Goal: Task Accomplishment & Management: Complete application form

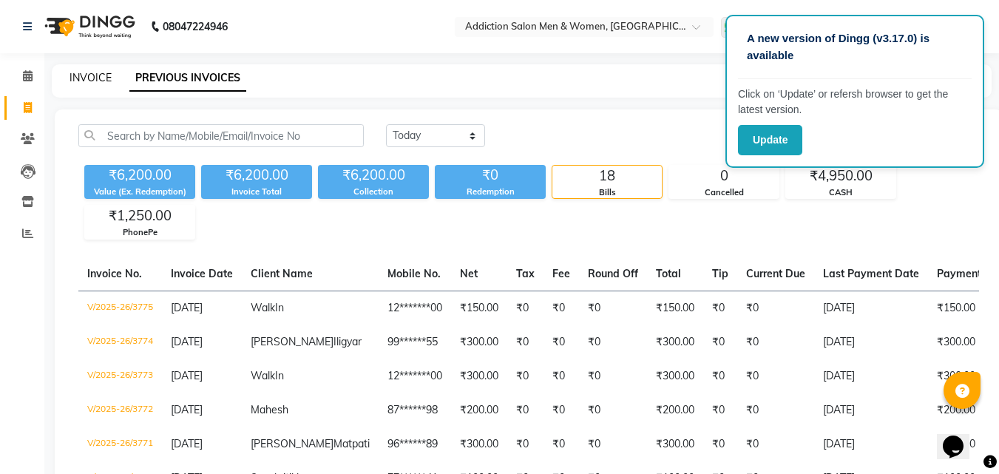
click at [99, 81] on link "INVOICE" at bounding box center [91, 77] width 42 height 13
select select "service"
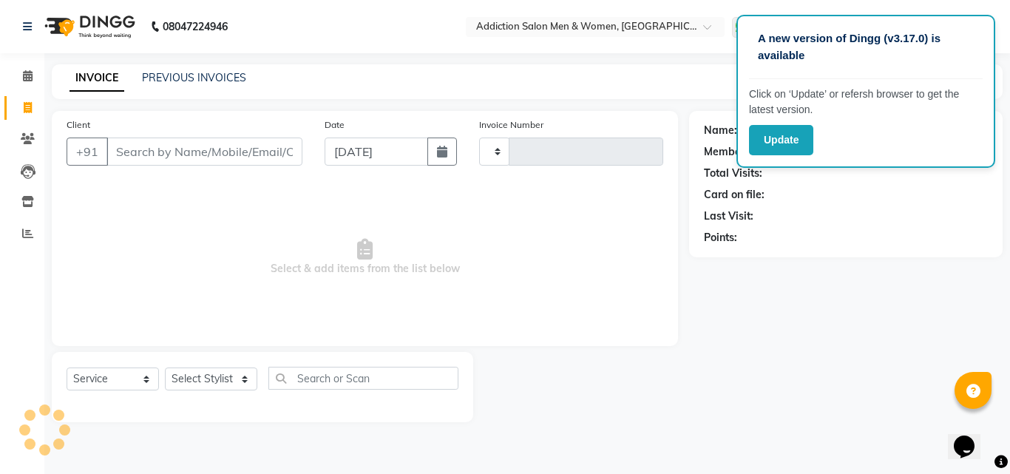
type input "3776"
select select "6595"
click at [144, 150] on input "Client" at bounding box center [204, 152] width 196 height 28
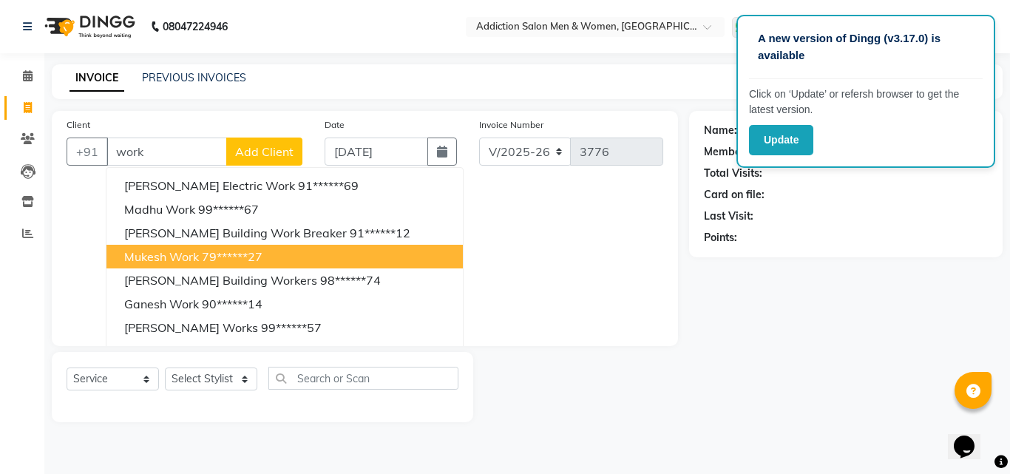
click at [186, 249] on span "Mukesh Work" at bounding box center [161, 256] width 75 height 15
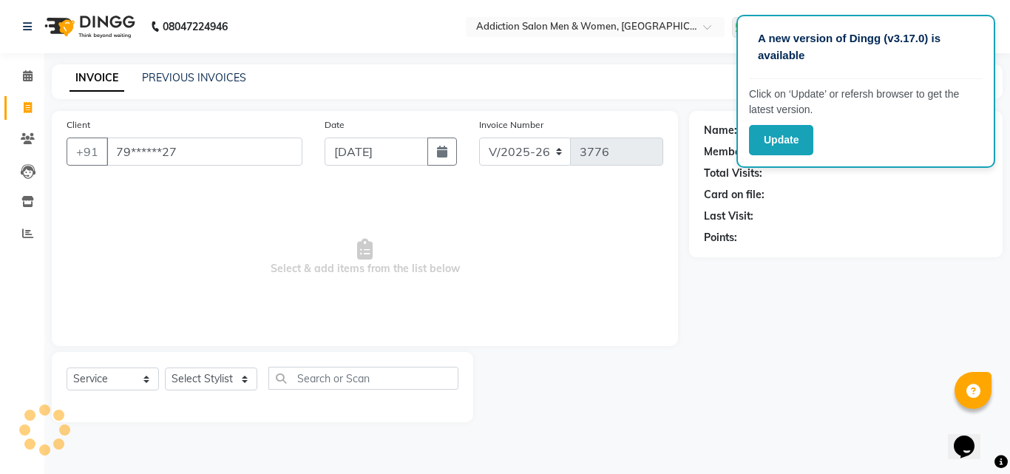
type input "79******27"
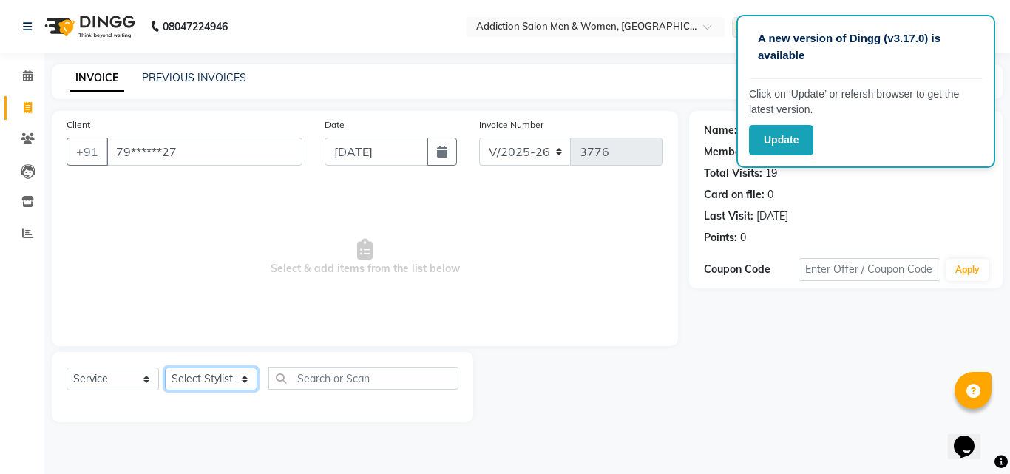
drag, startPoint x: 212, startPoint y: 386, endPoint x: 212, endPoint y: 371, distance: 15.5
click at [212, 385] on select "Select Stylist Addiction Salon ANJALI BANSIKA [PERSON_NAME] [PERSON_NAME] [PERS…" at bounding box center [211, 379] width 92 height 23
select select "67107"
click at [165, 368] on select "Select Stylist Addiction Salon ANJALI BANSIKA [PERSON_NAME] [PERSON_NAME] [PERS…" at bounding box center [211, 379] width 92 height 23
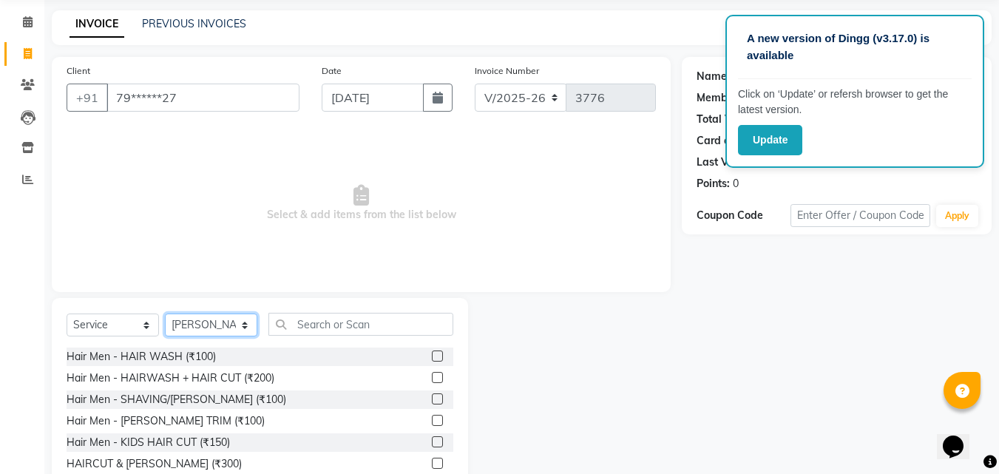
scroll to position [118, 0]
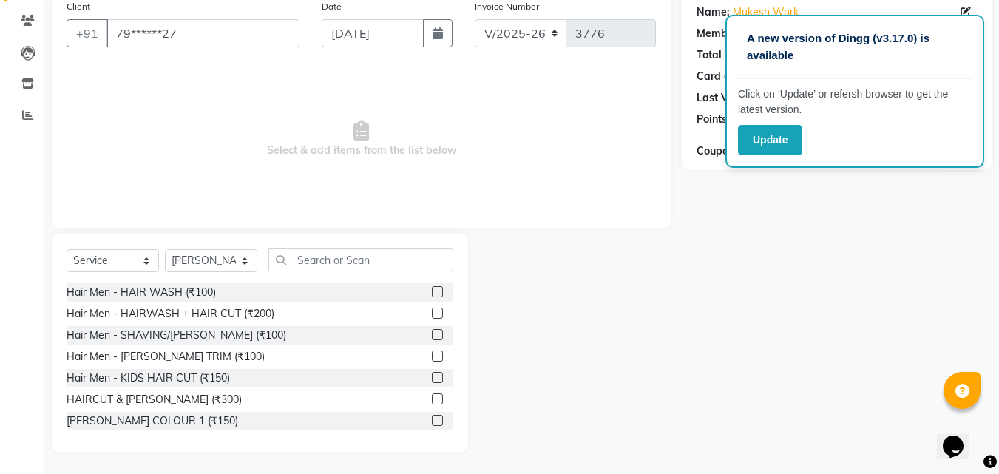
click at [432, 395] on label at bounding box center [437, 398] width 11 height 11
click at [432, 395] on input "checkbox" at bounding box center [437, 400] width 10 height 10
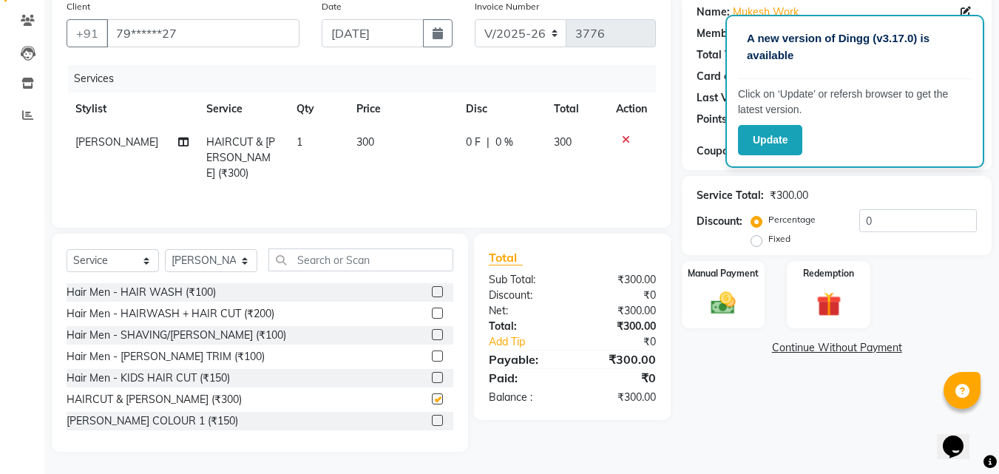
checkbox input "false"
click at [704, 300] on img at bounding box center [723, 303] width 41 height 30
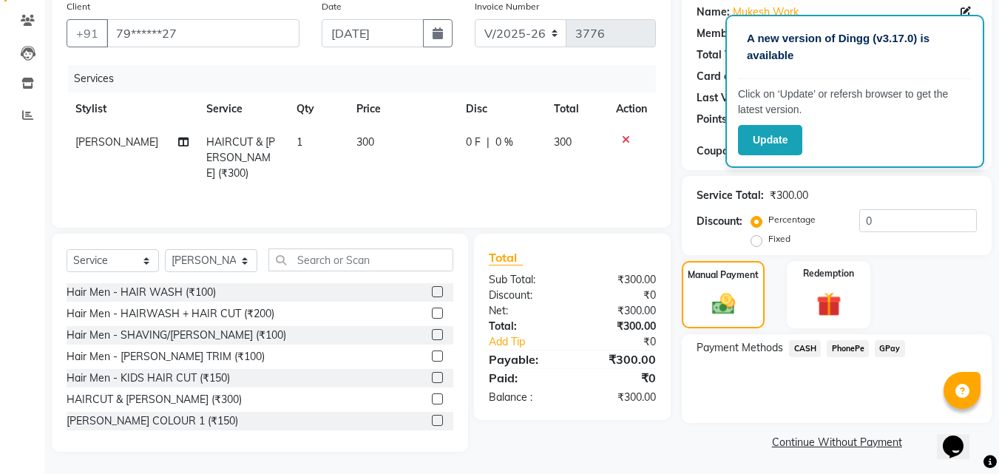
click at [840, 349] on span "PhonePe" at bounding box center [848, 348] width 42 height 17
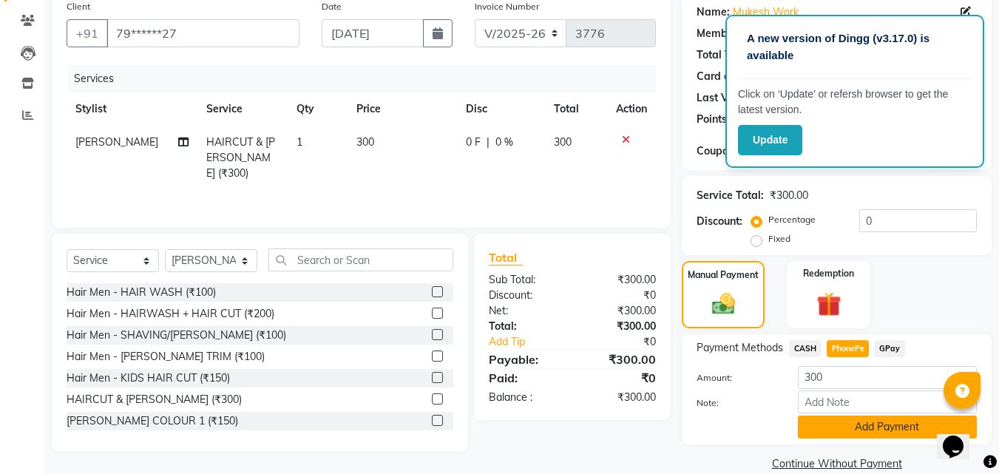
click at [835, 430] on button "Add Payment" at bounding box center [887, 427] width 179 height 23
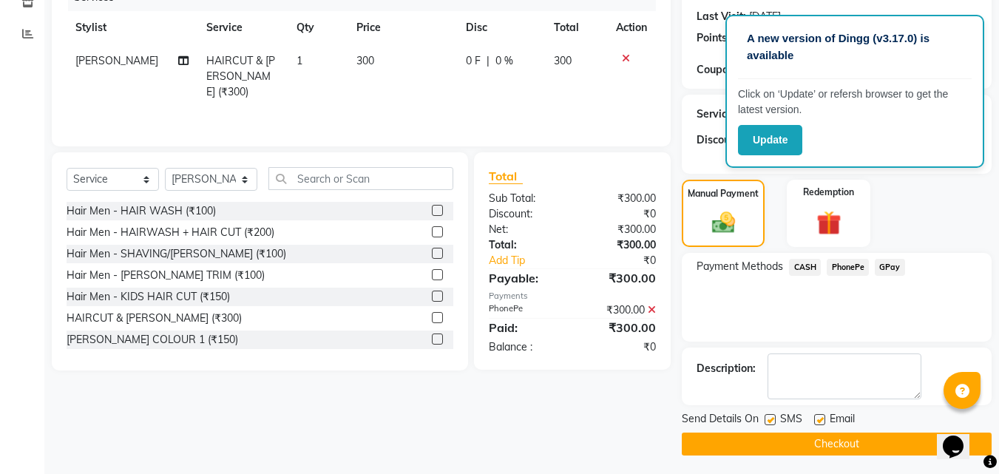
scroll to position [203, 0]
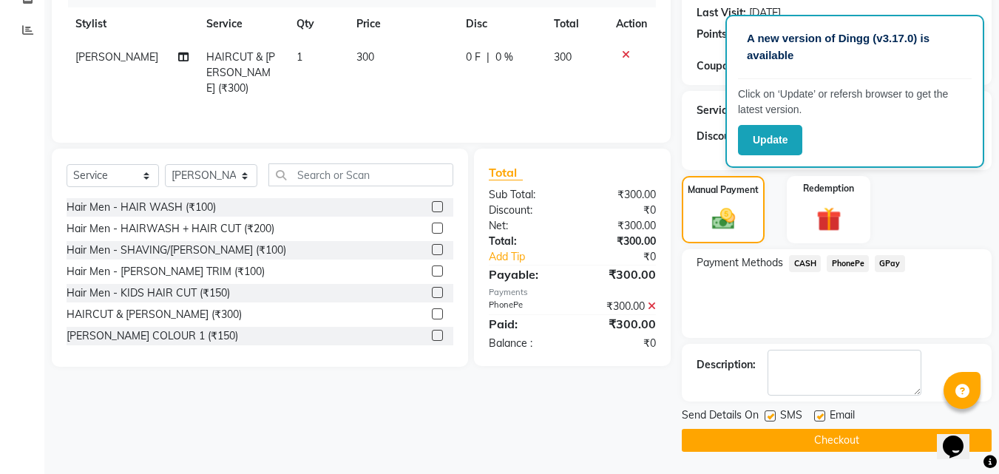
click at [812, 436] on button "Checkout" at bounding box center [837, 440] width 310 height 23
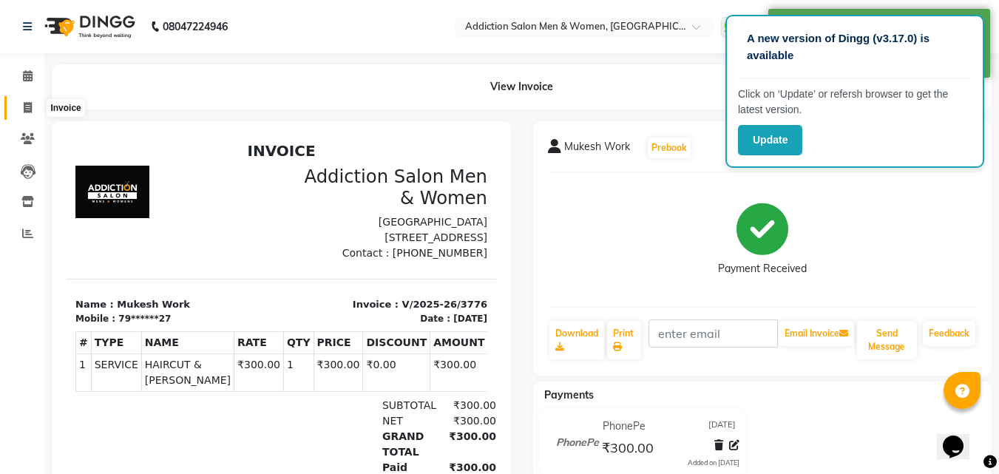
click at [28, 109] on icon at bounding box center [28, 107] width 8 height 11
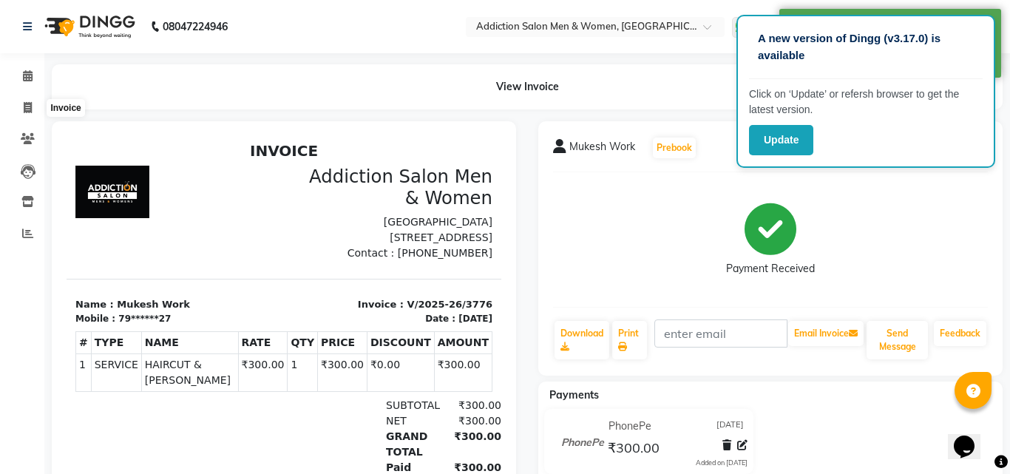
select select "6595"
select select "service"
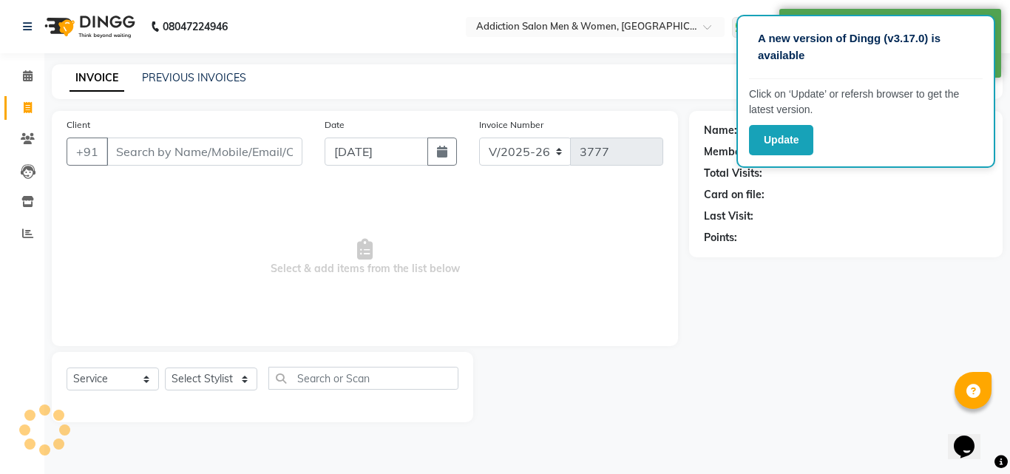
click at [143, 155] on input "Client" at bounding box center [204, 152] width 196 height 28
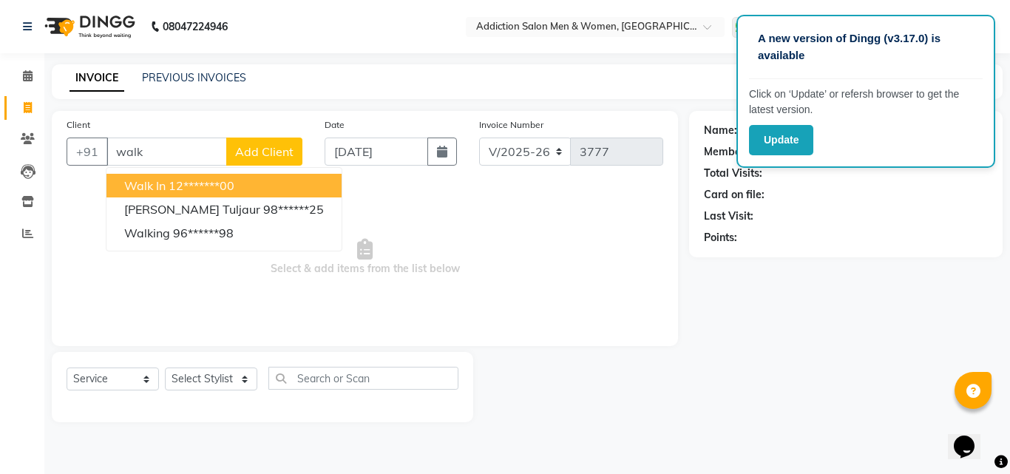
click at [195, 190] on ngb-highlight "12*******00" at bounding box center [202, 185] width 66 height 15
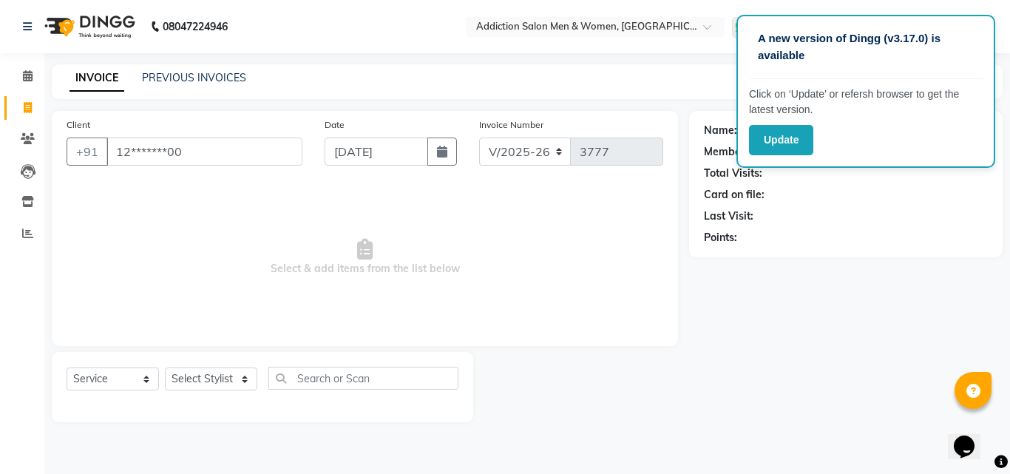
type input "12*******00"
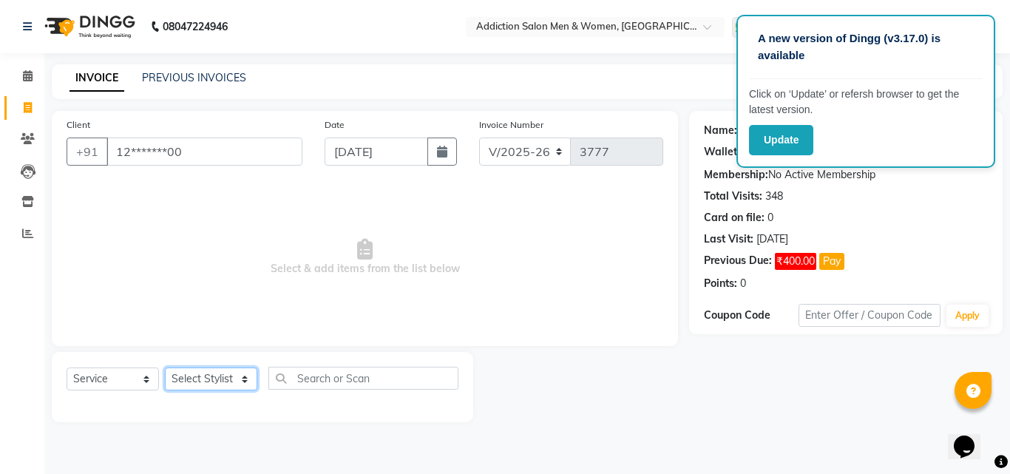
click at [249, 379] on select "Select Stylist Addiction Salon ANJALI BANSIKA [PERSON_NAME] [PERSON_NAME] [PERS…" at bounding box center [211, 379] width 92 height 23
select select "51001"
click at [165, 368] on select "Select Stylist Addiction Salon ANJALI BANSIKA [PERSON_NAME] [PERSON_NAME] [PERS…" at bounding box center [211, 379] width 92 height 23
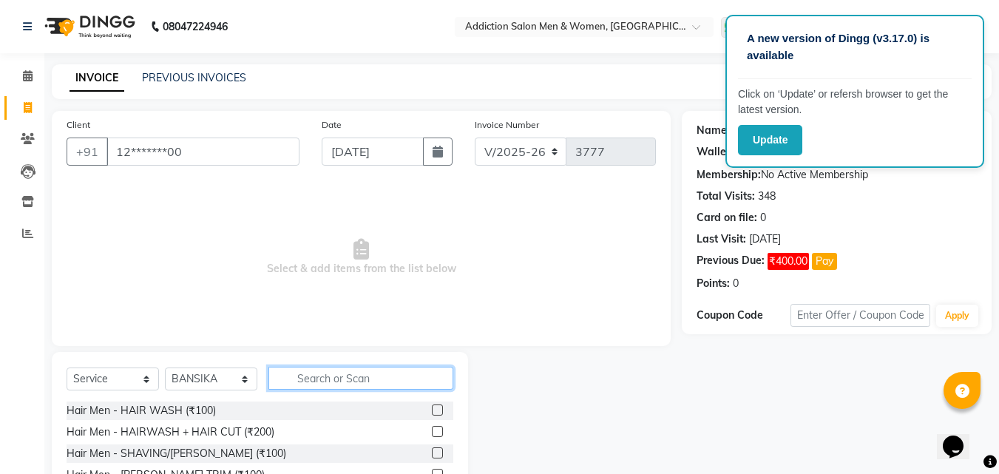
click at [348, 385] on input "text" at bounding box center [360, 378] width 185 height 23
type input "eye"
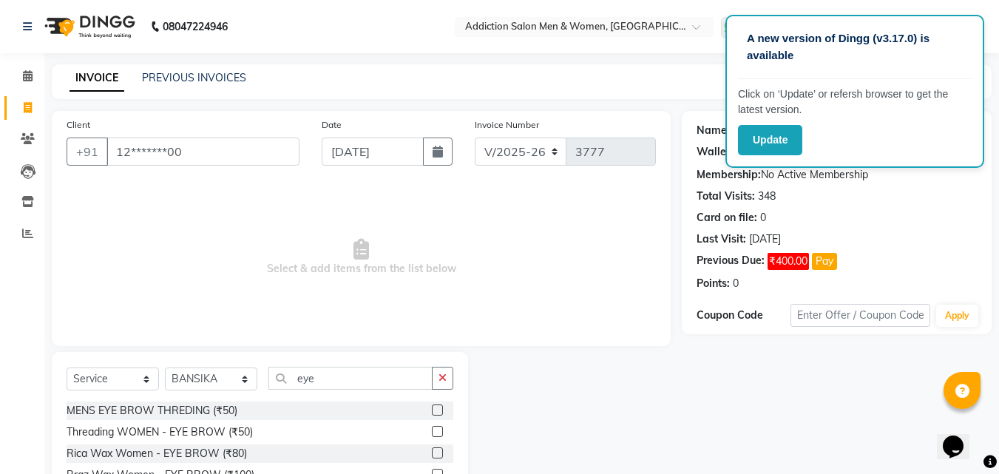
click at [444, 408] on div at bounding box center [442, 411] width 21 height 18
click at [437, 412] on label at bounding box center [437, 410] width 11 height 11
click at [437, 412] on input "checkbox" at bounding box center [437, 411] width 10 height 10
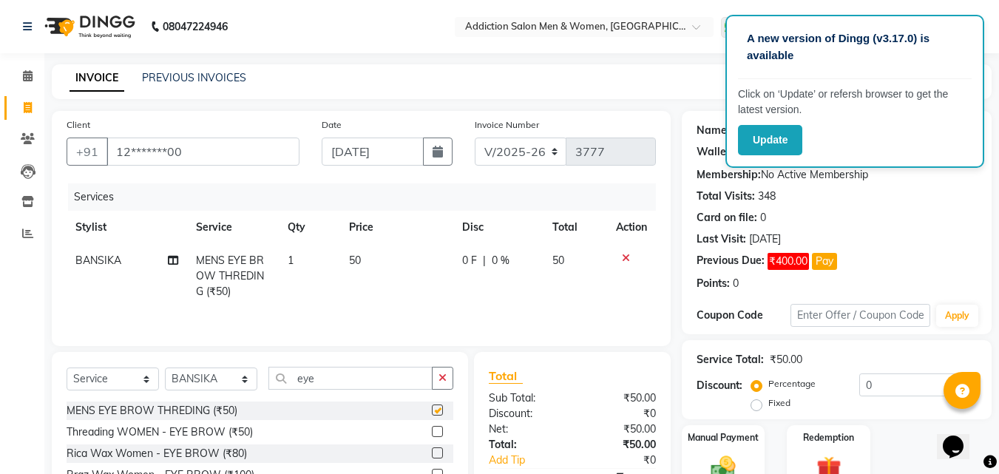
checkbox input "false"
click at [205, 373] on select "Select Stylist Addiction Salon ANJALI BANSIKA [PERSON_NAME] [PERSON_NAME] [PERS…" at bounding box center [211, 379] width 92 height 23
select select "61697"
click at [165, 368] on select "Select Stylist Addiction Salon ANJALI BANSIKA [PERSON_NAME] [PERSON_NAME] [PERS…" at bounding box center [211, 379] width 92 height 23
click at [432, 449] on label at bounding box center [437, 452] width 11 height 11
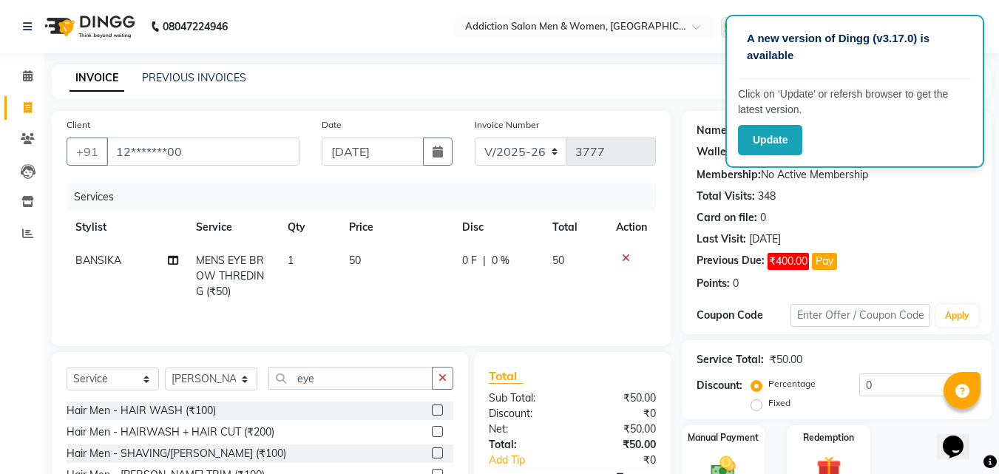
click at [432, 449] on input "checkbox" at bounding box center [437, 454] width 10 height 10
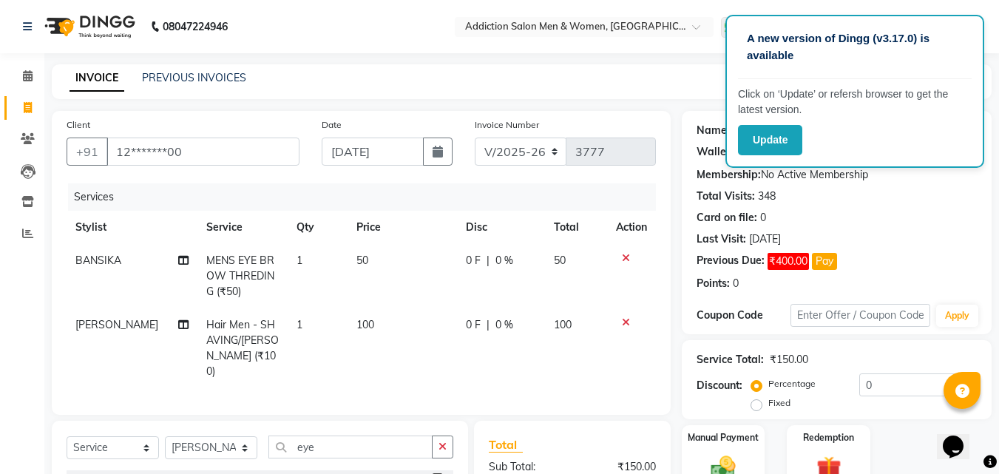
checkbox input "false"
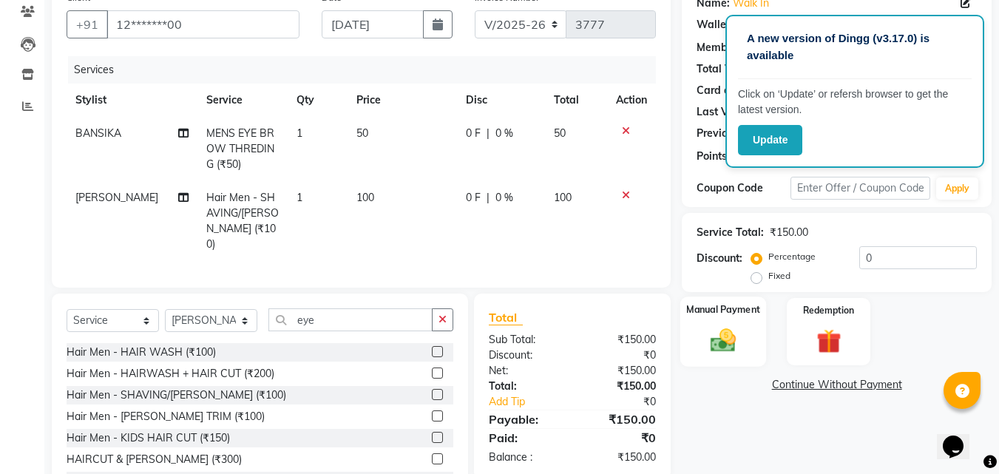
scroll to position [148, 0]
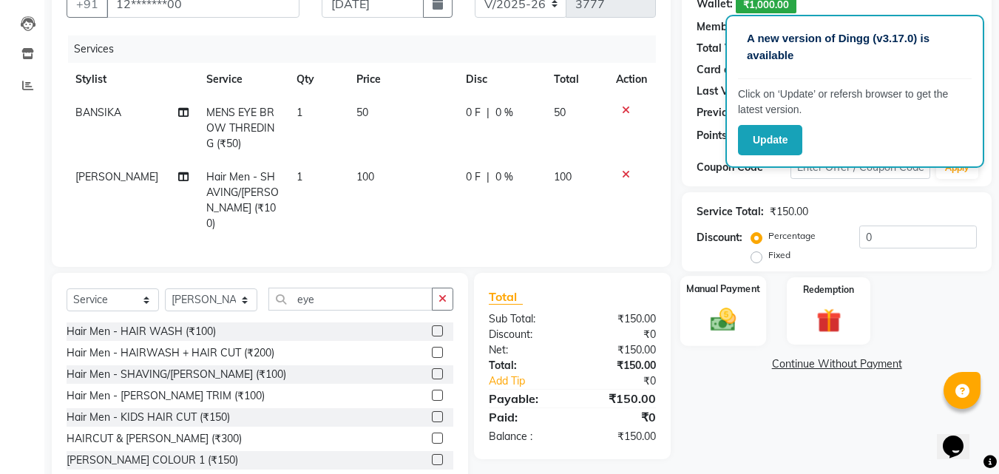
click at [732, 326] on img at bounding box center [723, 320] width 41 height 30
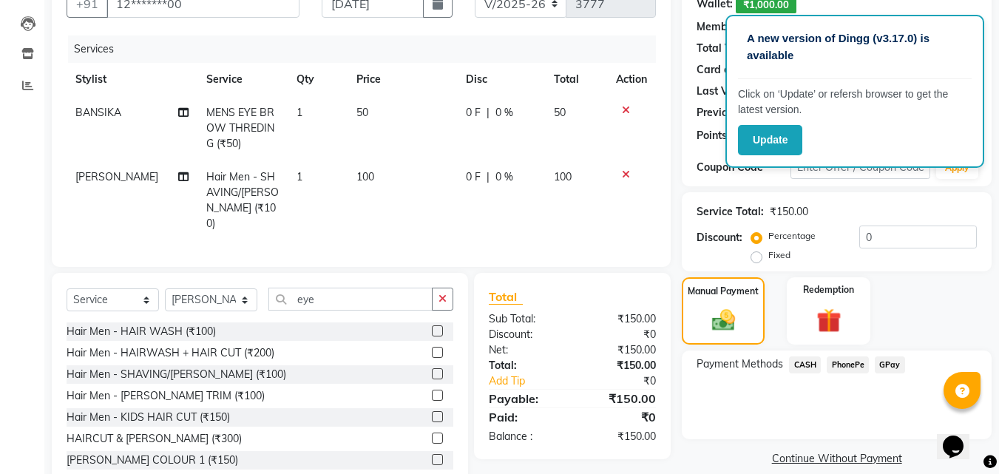
click at [861, 368] on span "PhonePe" at bounding box center [848, 364] width 42 height 17
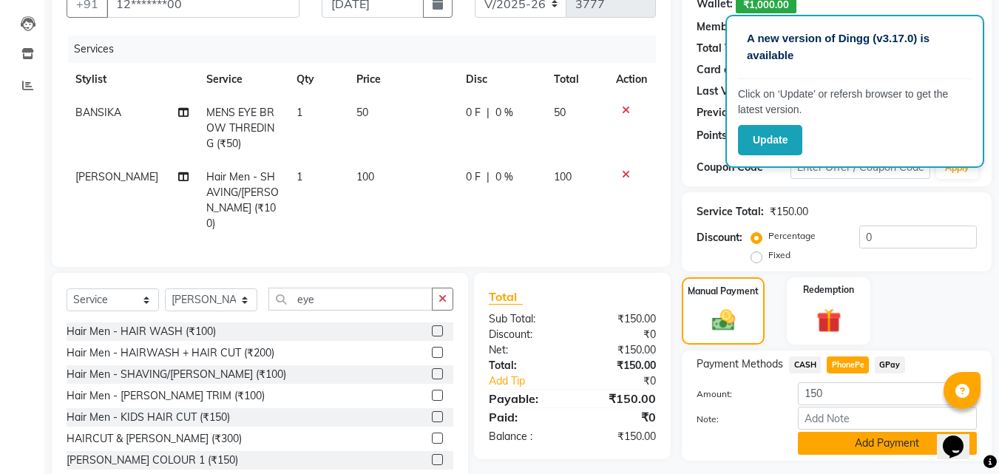
click at [856, 441] on button "Add Payment" at bounding box center [887, 443] width 179 height 23
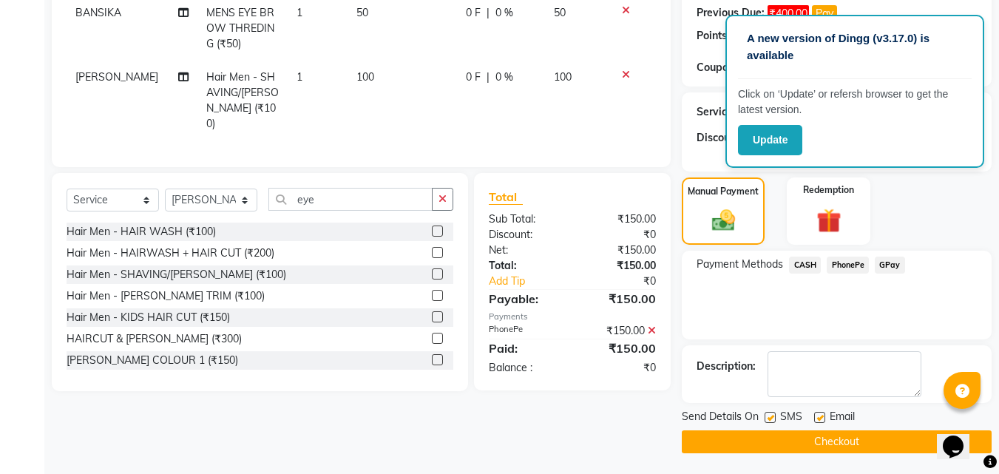
scroll to position [249, 0]
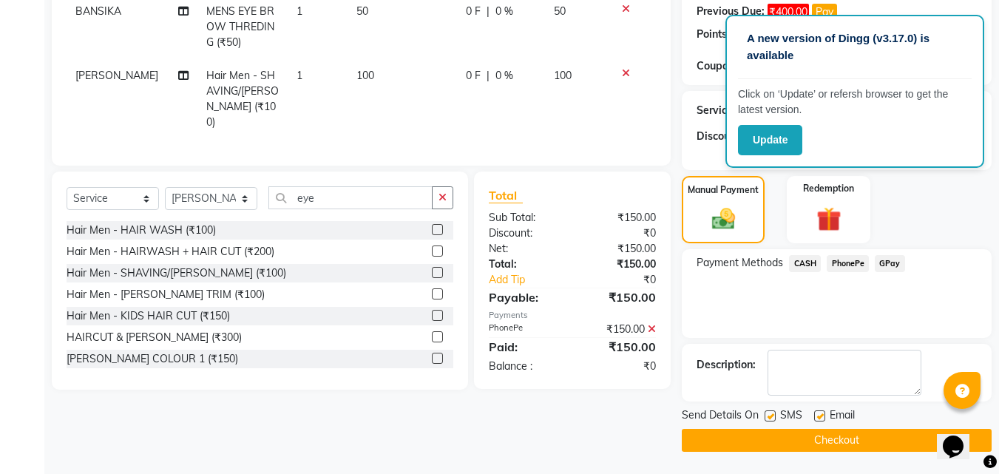
click at [773, 415] on label at bounding box center [770, 415] width 11 height 11
click at [773, 415] on input "checkbox" at bounding box center [770, 417] width 10 height 10
checkbox input "false"
click at [774, 433] on button "Checkout" at bounding box center [837, 440] width 310 height 23
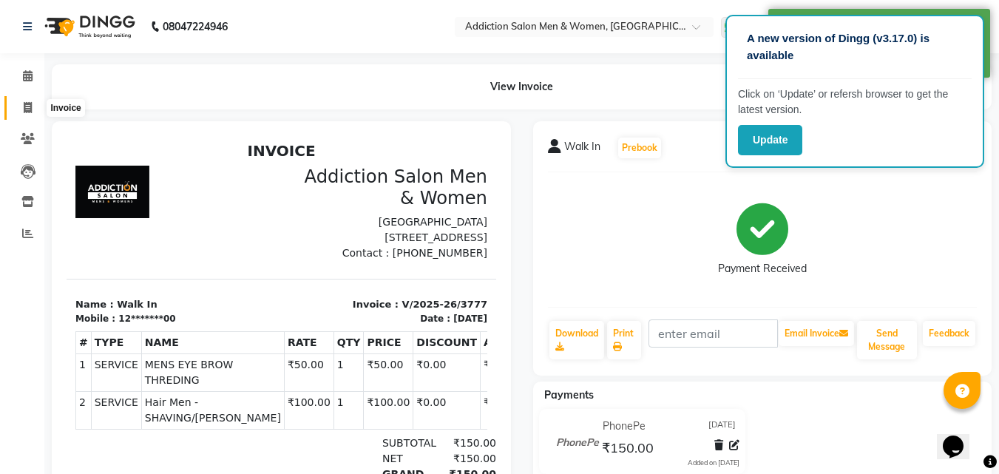
click at [34, 108] on span at bounding box center [28, 108] width 26 height 17
select select "service"
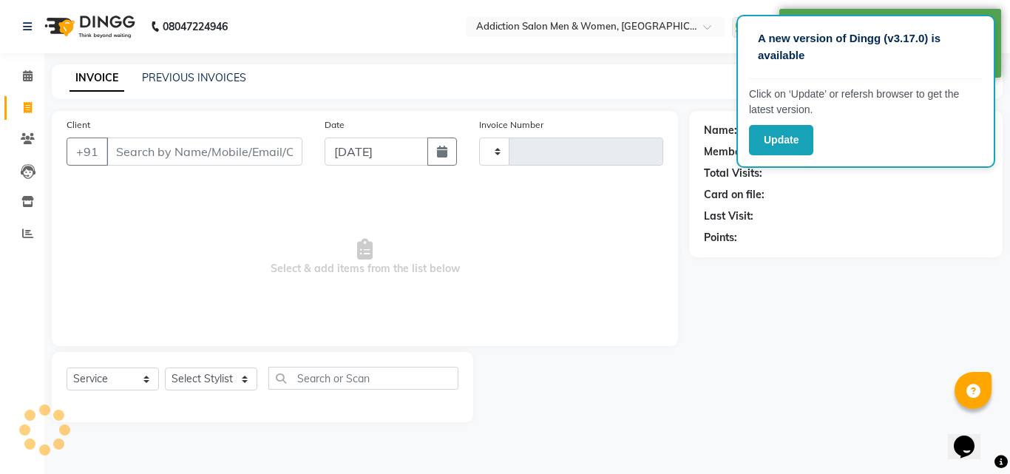
type input "3778"
select select "6595"
click at [212, 162] on input "Client" at bounding box center [204, 152] width 196 height 28
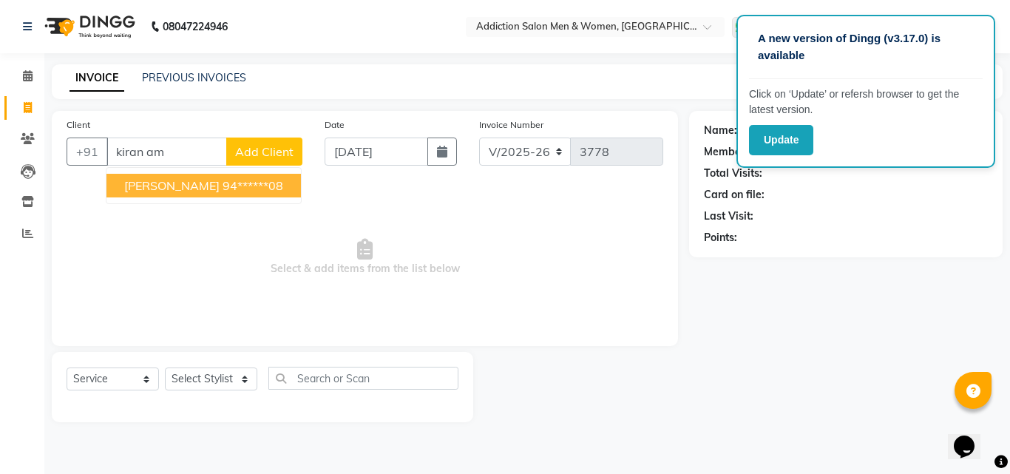
click at [223, 190] on ngb-highlight "94******08" at bounding box center [253, 185] width 61 height 15
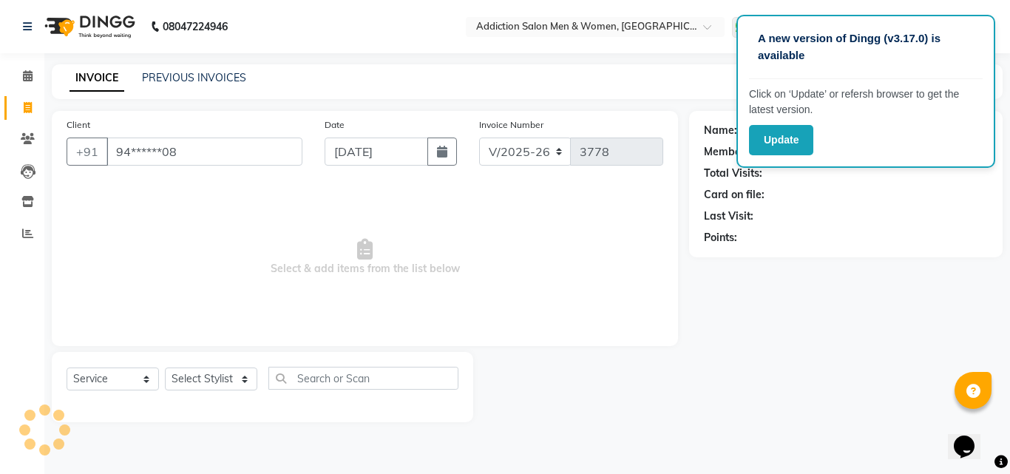
type input "94******08"
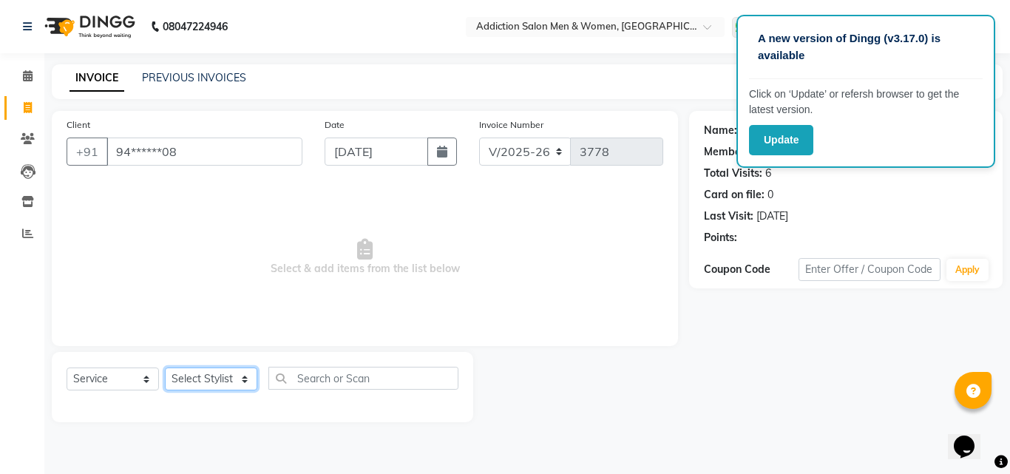
click at [248, 373] on select "Select Stylist Addiction Salon ANJALI BANSIKA [PERSON_NAME] [PERSON_NAME] [PERS…" at bounding box center [211, 379] width 92 height 23
select select "89379"
click at [165, 368] on select "Select Stylist Addiction Salon ANJALI BANSIKA [PERSON_NAME] [PERSON_NAME] [PERS…" at bounding box center [211, 379] width 92 height 23
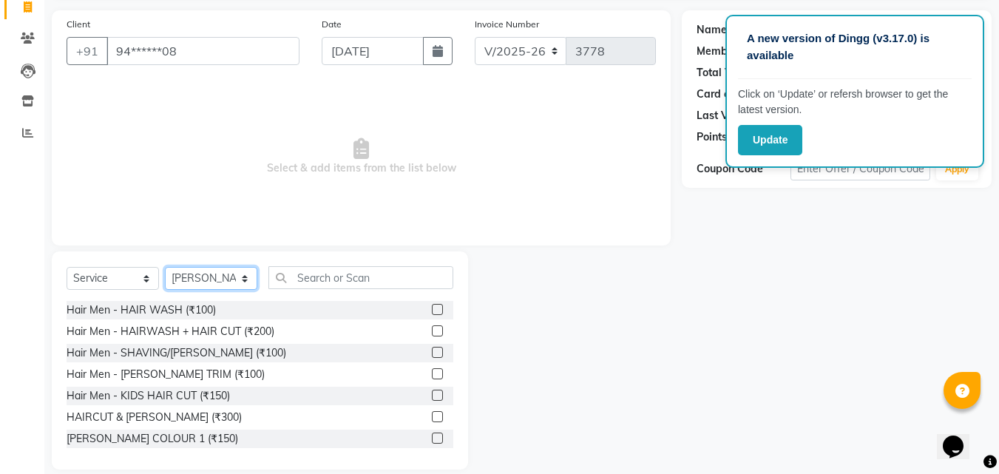
scroll to position [118, 0]
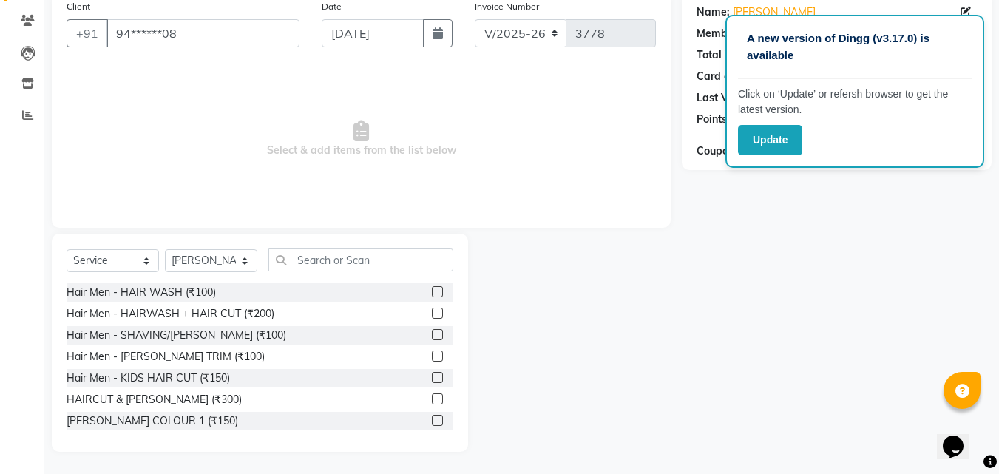
click at [432, 399] on label at bounding box center [437, 398] width 11 height 11
click at [432, 399] on input "checkbox" at bounding box center [437, 400] width 10 height 10
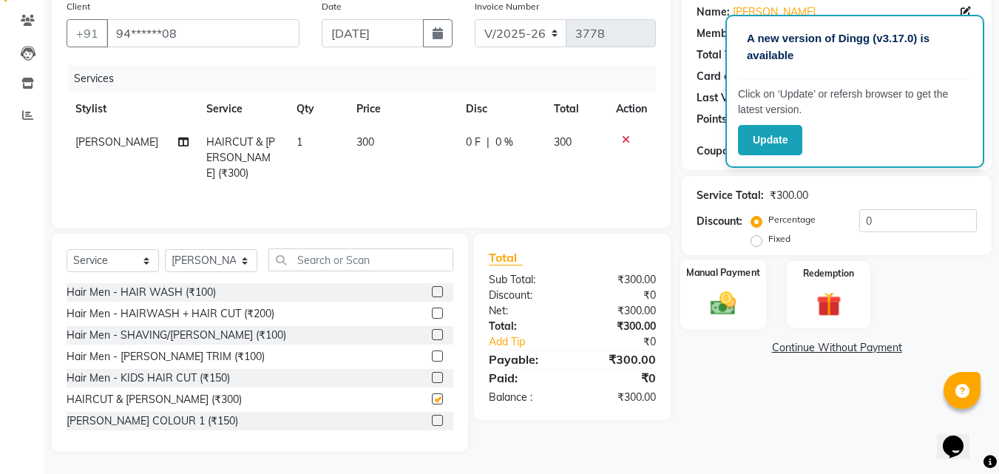
checkbox input "false"
click at [725, 307] on img at bounding box center [723, 303] width 41 height 30
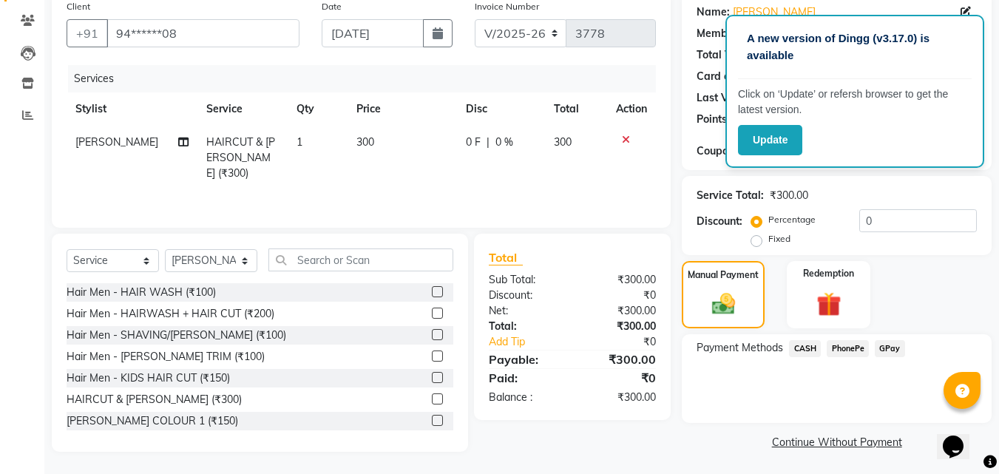
click at [840, 348] on span "PhonePe" at bounding box center [848, 348] width 42 height 17
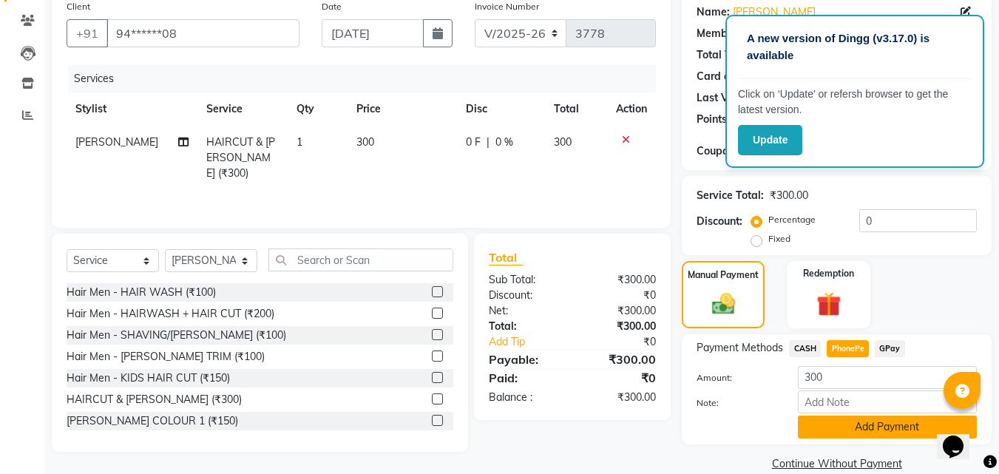
click at [841, 424] on button "Add Payment" at bounding box center [887, 427] width 179 height 23
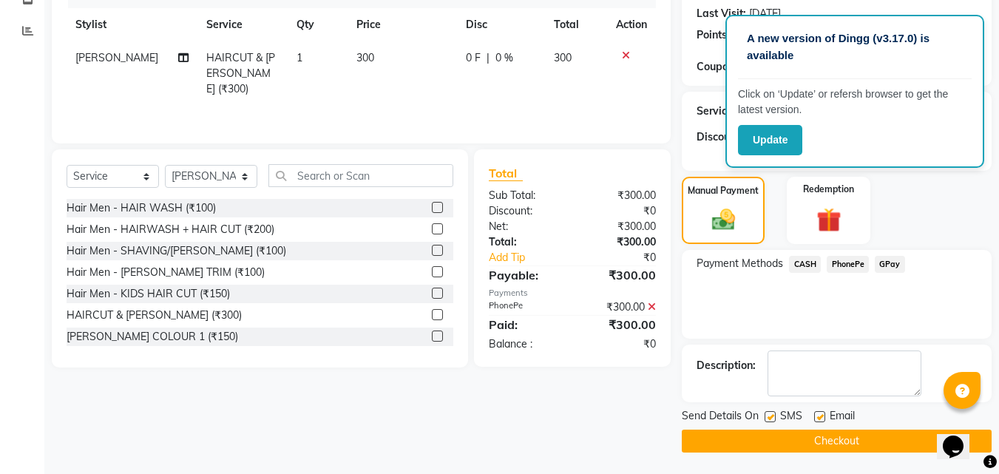
scroll to position [203, 0]
click at [773, 438] on button "Checkout" at bounding box center [837, 440] width 310 height 23
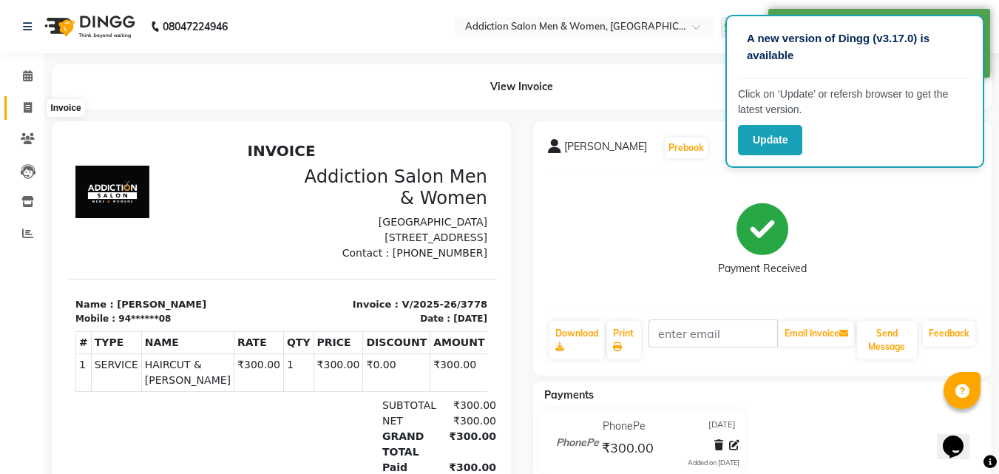
click at [33, 108] on span at bounding box center [28, 108] width 26 height 17
select select "service"
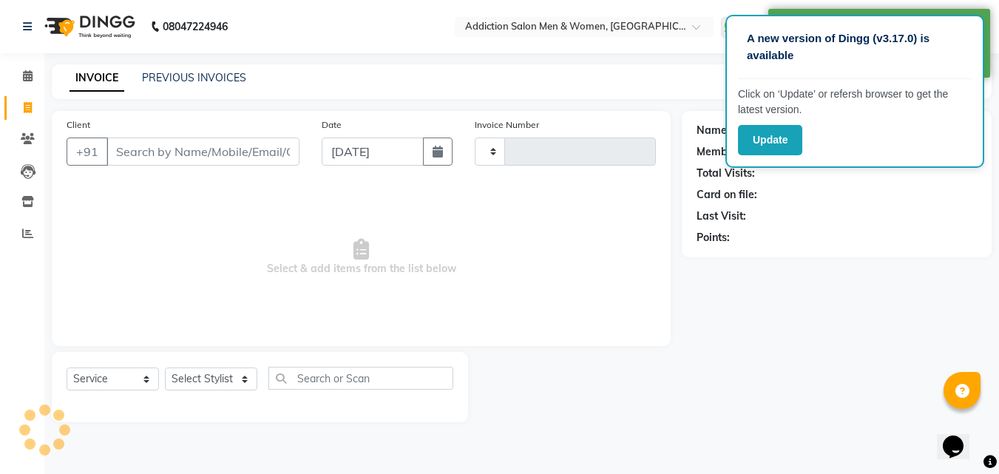
type input "3779"
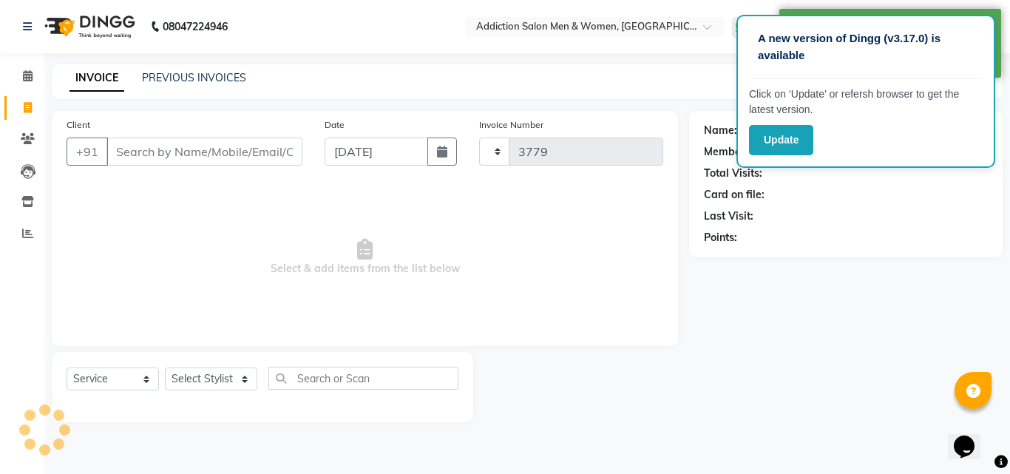
select select "6595"
click at [159, 158] on input "Client" at bounding box center [204, 152] width 196 height 28
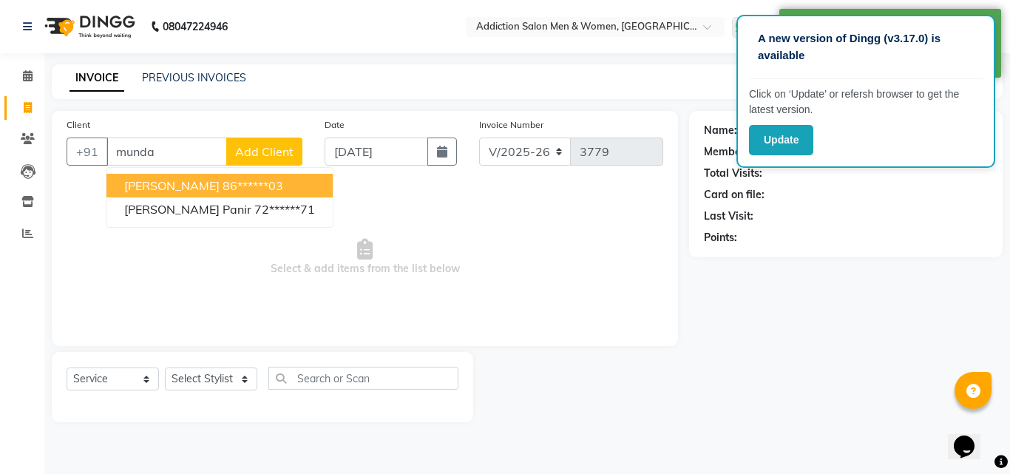
click at [178, 191] on button "[PERSON_NAME] 86******03" at bounding box center [219, 186] width 226 height 24
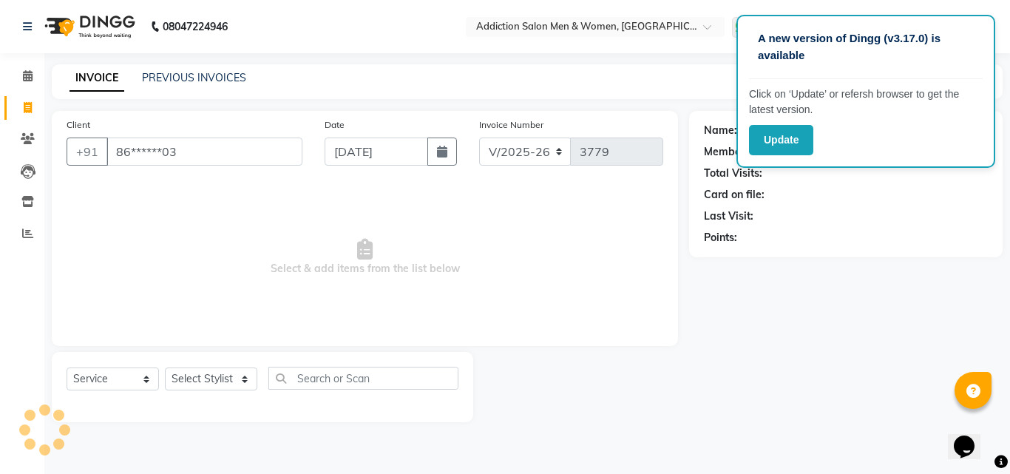
type input "86******03"
click at [217, 375] on select "Select Stylist Addiction Salon ANJALI BANSIKA [PERSON_NAME] [PERSON_NAME] [PERS…" at bounding box center [211, 379] width 92 height 23
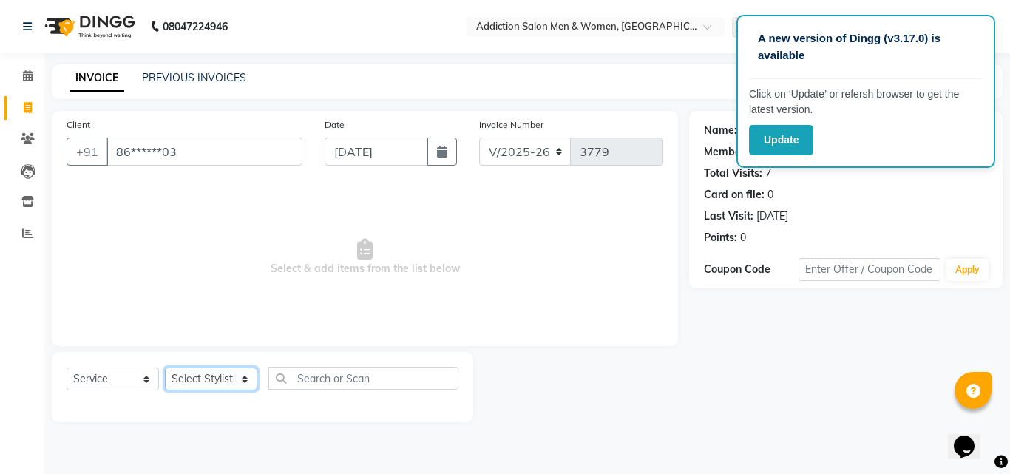
select select "50849"
click at [165, 368] on select "Select Stylist Addiction Salon ANJALI BANSIKA [PERSON_NAME] [PERSON_NAME] [PERS…" at bounding box center [211, 379] width 92 height 23
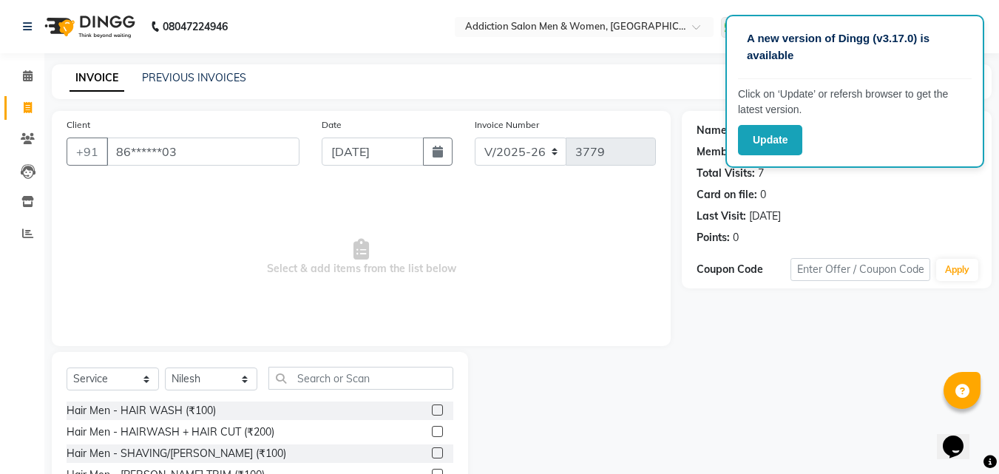
click at [432, 430] on label at bounding box center [437, 431] width 11 height 11
click at [432, 430] on input "checkbox" at bounding box center [437, 432] width 10 height 10
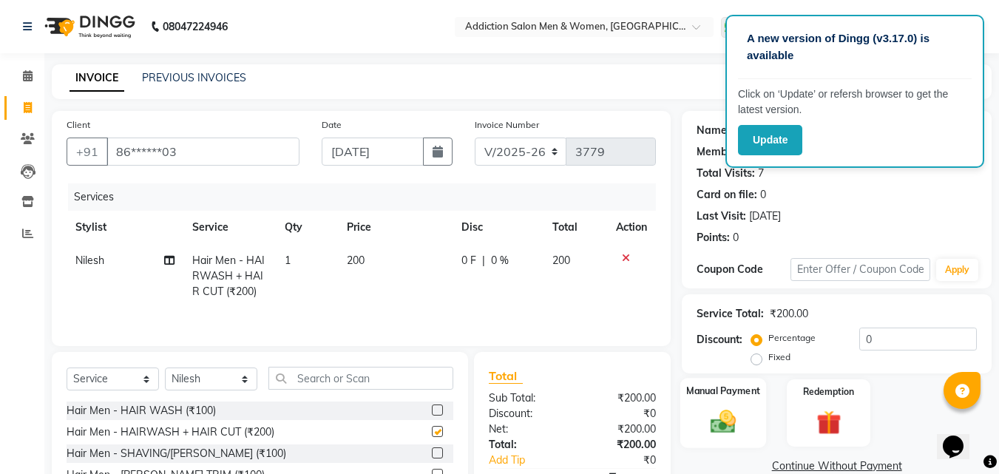
checkbox input "false"
click at [725, 396] on label "Manual Payment" at bounding box center [723, 391] width 74 height 14
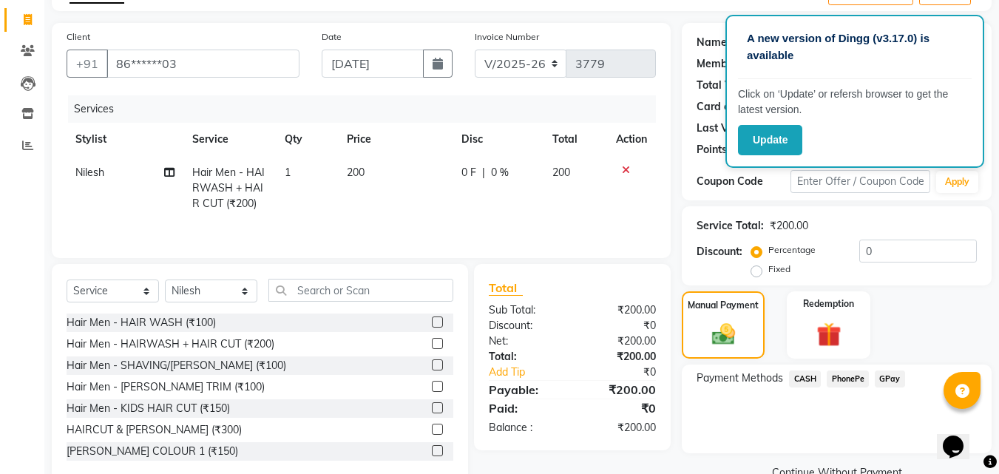
scroll to position [120, 0]
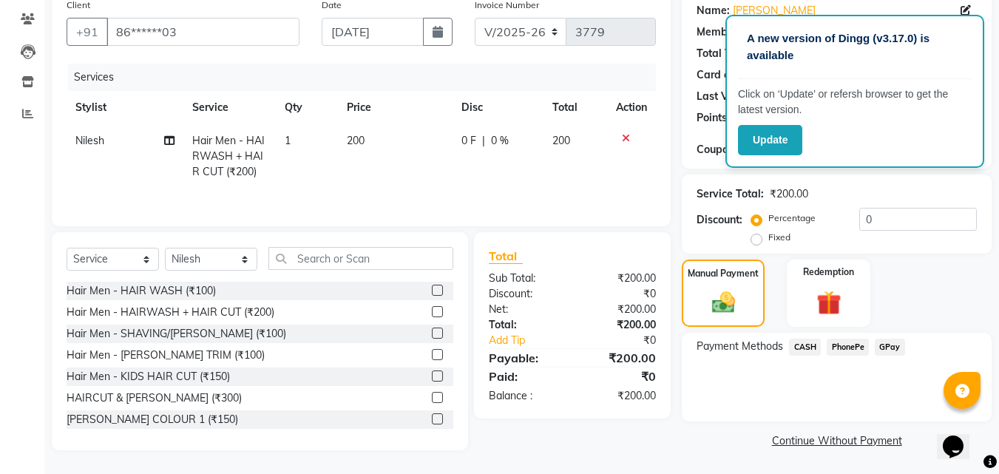
click at [843, 344] on span "PhonePe" at bounding box center [848, 347] width 42 height 17
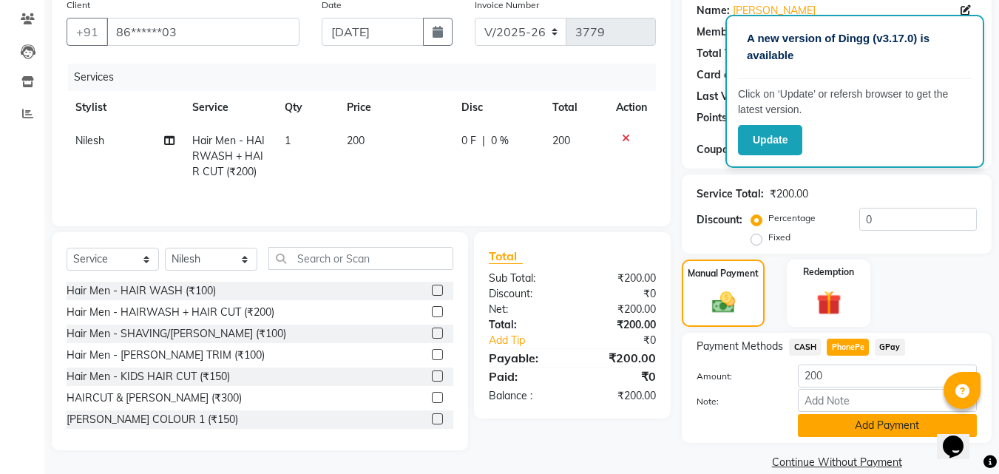
click at [849, 423] on button "Add Payment" at bounding box center [887, 425] width 179 height 23
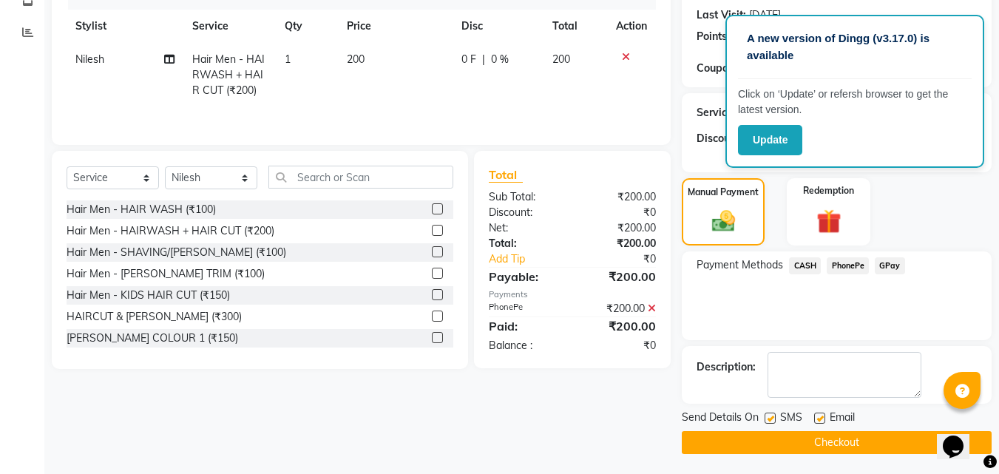
scroll to position [203, 0]
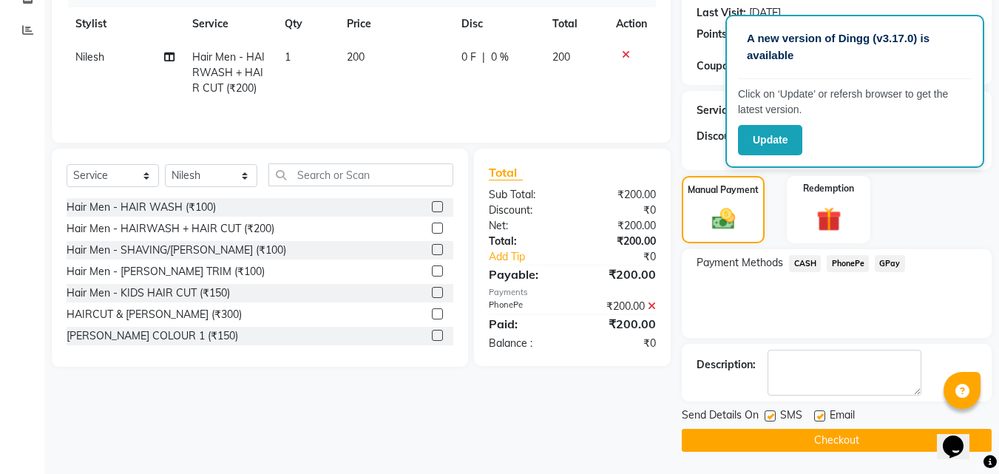
click at [842, 431] on button "Checkout" at bounding box center [837, 440] width 310 height 23
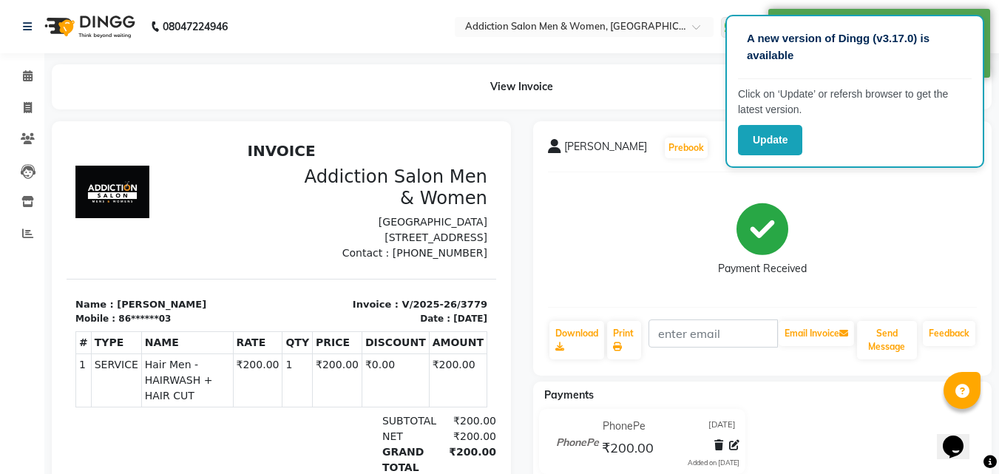
click at [159, 100] on div "View Invoice" at bounding box center [522, 86] width 940 height 45
click at [22, 110] on span at bounding box center [28, 108] width 26 height 17
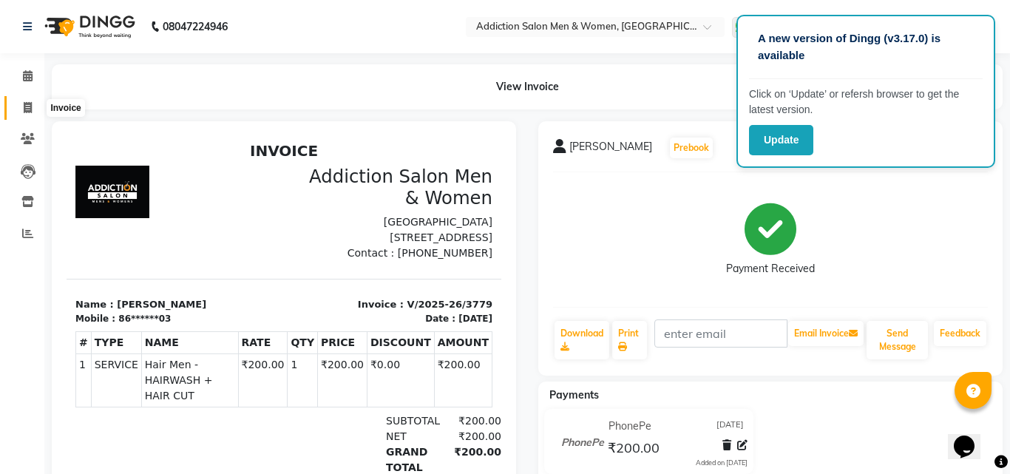
select select "6595"
select select "service"
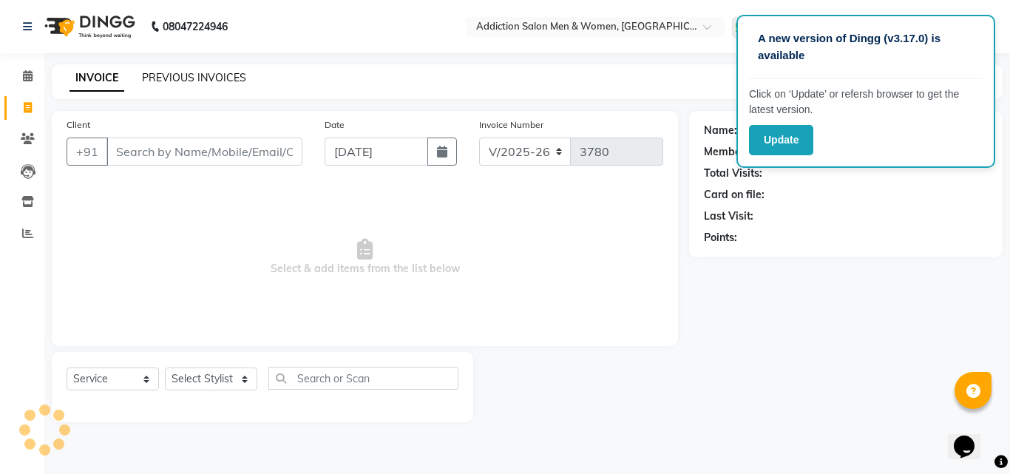
click at [192, 81] on link "PREVIOUS INVOICES" at bounding box center [194, 77] width 104 height 13
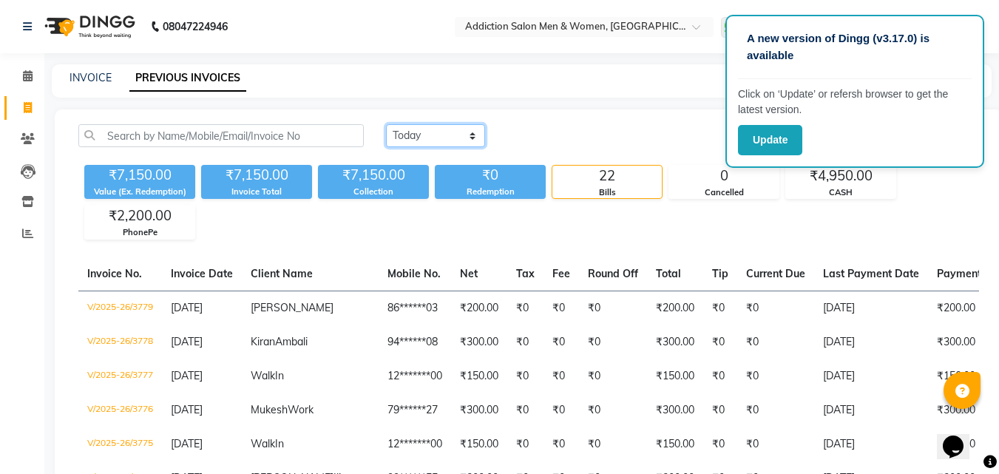
click at [444, 138] on select "[DATE] [DATE] Custom Range" at bounding box center [435, 135] width 99 height 23
click at [386, 124] on select "[DATE] [DATE] Custom Range" at bounding box center [435, 135] width 99 height 23
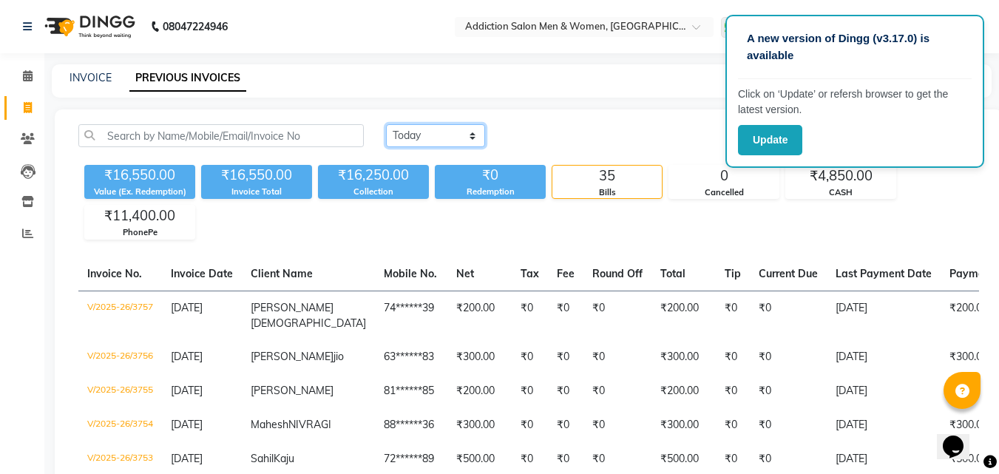
click at [414, 129] on select "[DATE] [DATE] Custom Range" at bounding box center [435, 135] width 99 height 23
select select "[DATE]"
click at [386, 124] on select "[DATE] [DATE] Custom Range" at bounding box center [435, 135] width 99 height 23
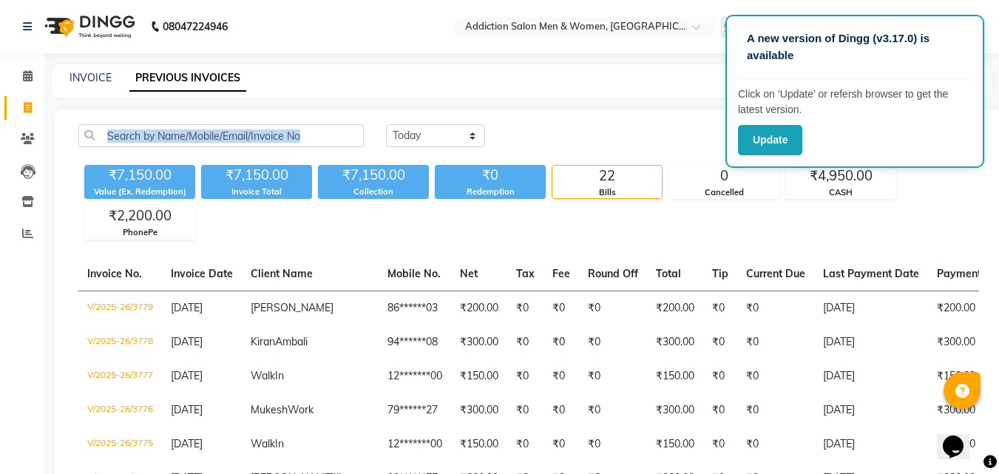
drag, startPoint x: 669, startPoint y: 75, endPoint x: 645, endPoint y: 114, distance: 45.5
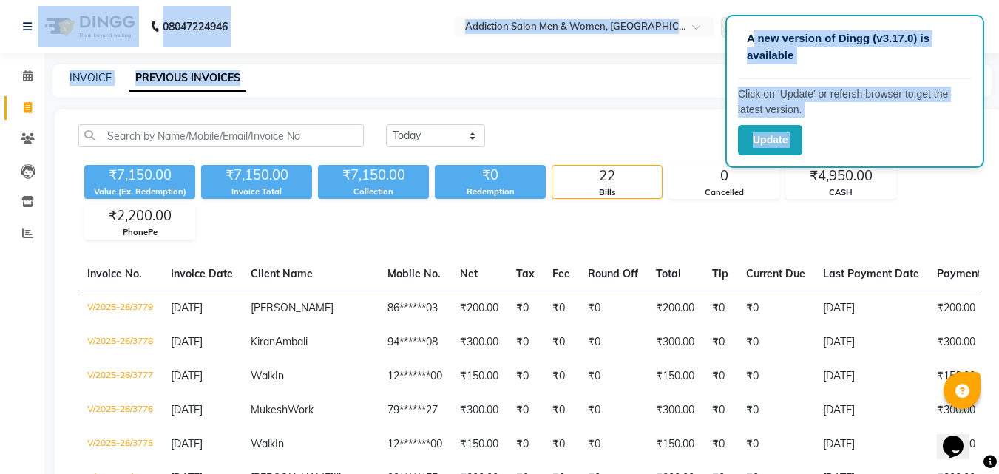
drag, startPoint x: 756, startPoint y: 29, endPoint x: 689, endPoint y: 87, distance: 88.6
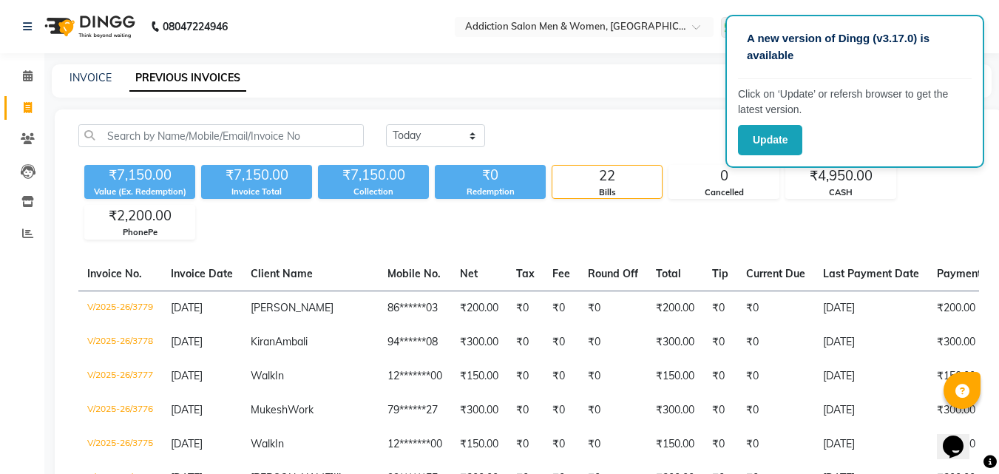
click at [781, 135] on button "Update" at bounding box center [770, 140] width 64 height 30
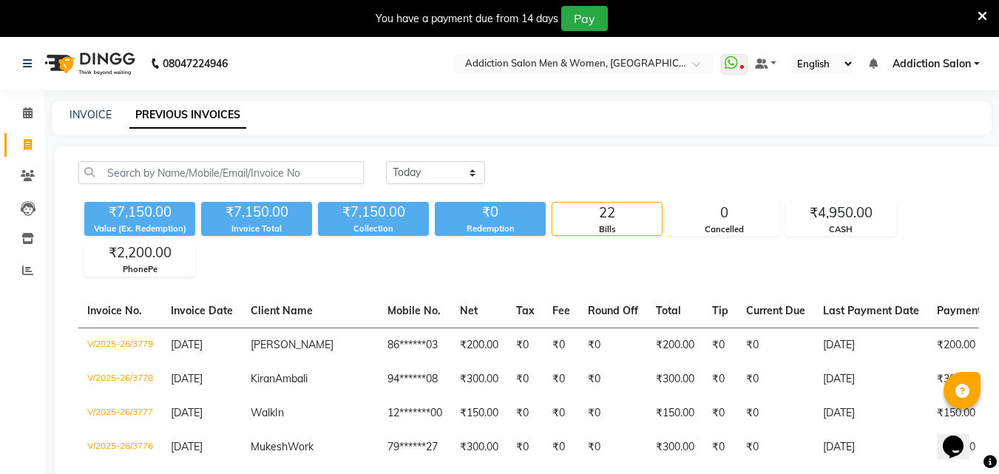
click at [974, 59] on link "Addiction Salon" at bounding box center [936, 64] width 87 height 16
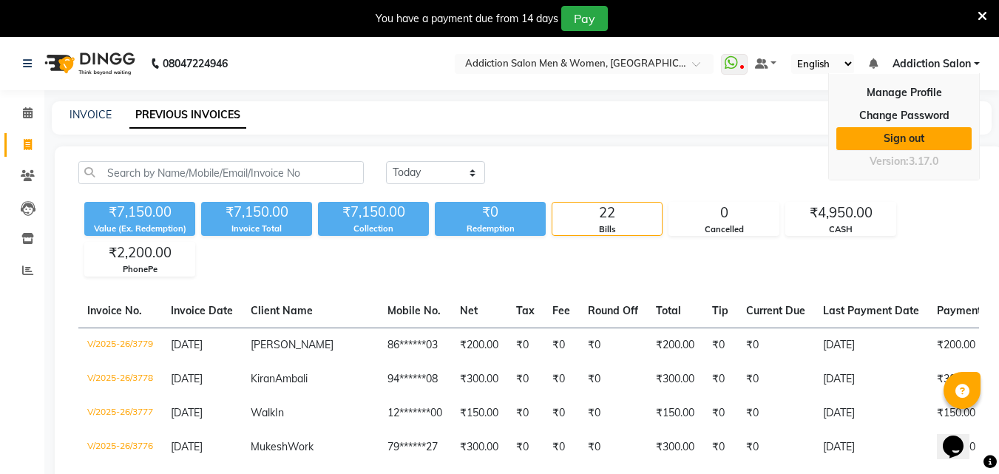
click at [930, 140] on link "Sign out" at bounding box center [903, 138] width 135 height 23
